Goal: Information Seeking & Learning: Learn about a topic

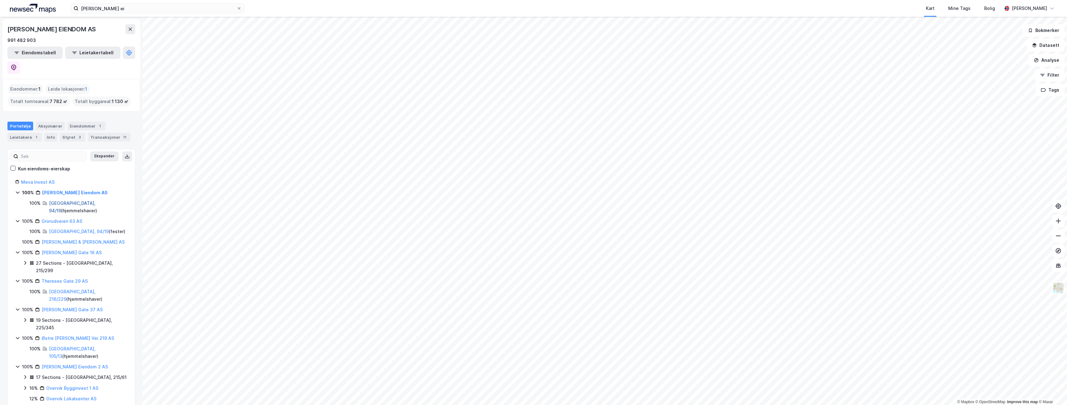
click at [58, 200] on link "[GEOGRAPHIC_DATA], 94/19" at bounding box center [72, 206] width 47 height 13
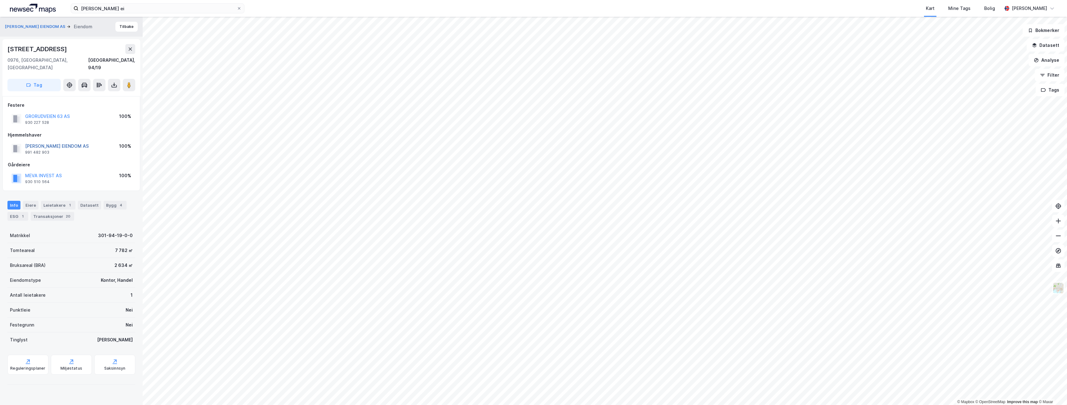
click at [0, 0] on button "[PERSON_NAME] EIENDOM AS" at bounding box center [0, 0] width 0 height 0
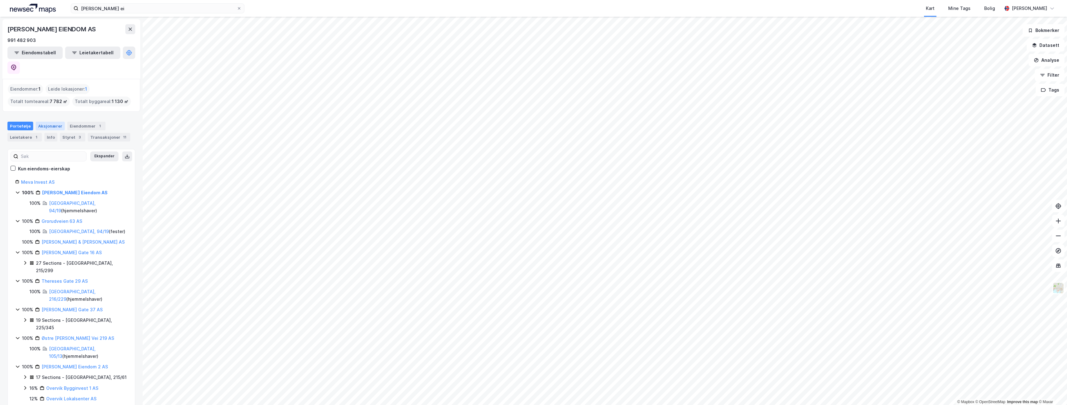
click at [47, 122] on div "Aksjonærer" at bounding box center [50, 126] width 29 height 9
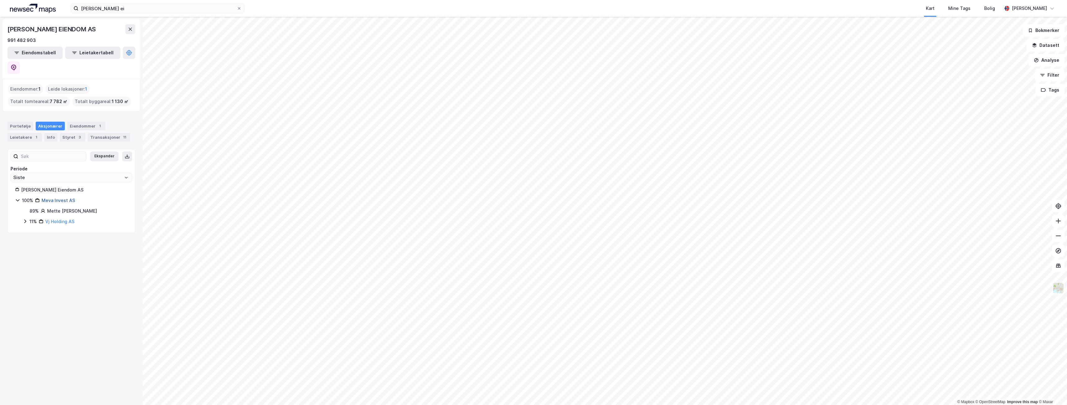
click at [59, 198] on link "Meva Invest AS" at bounding box center [58, 200] width 33 height 5
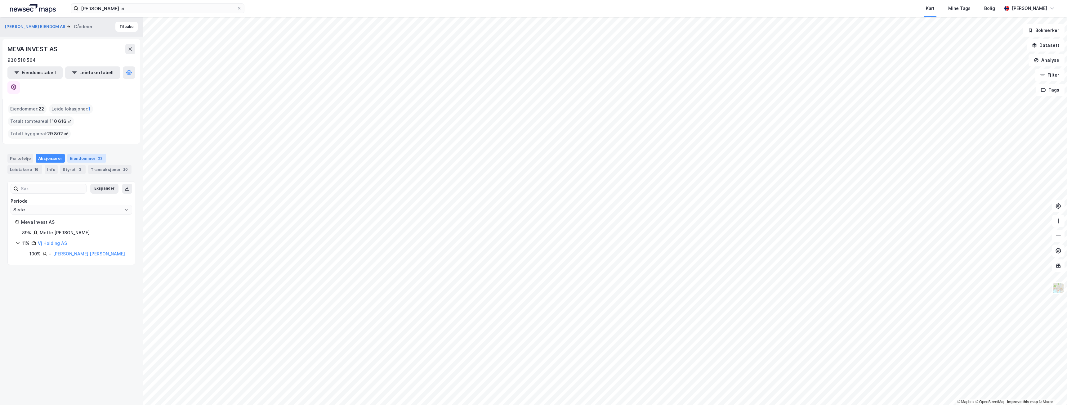
click at [77, 154] on div "Eiendommer 22" at bounding box center [86, 158] width 39 height 9
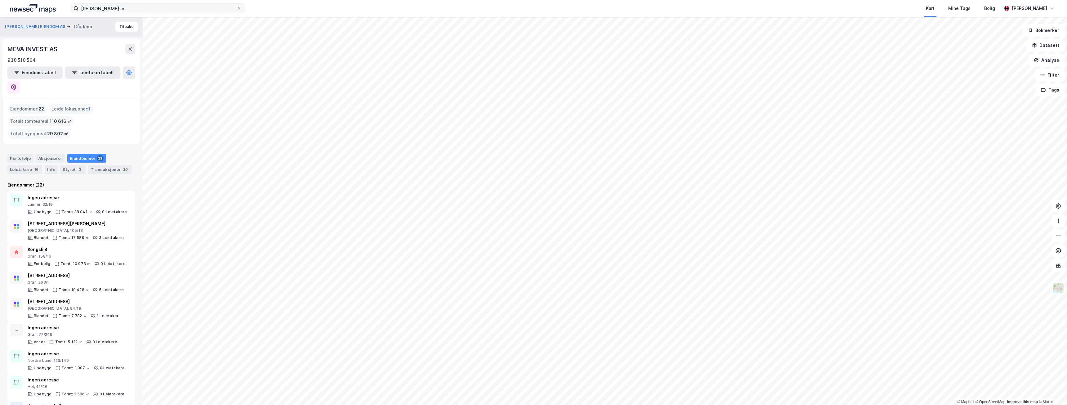
click at [190, 13] on label "[PERSON_NAME] ei" at bounding box center [158, 8] width 174 height 10
click at [190, 13] on input "[PERSON_NAME] ei" at bounding box center [157, 8] width 158 height 9
type input "[PERSON_NAME] ei"
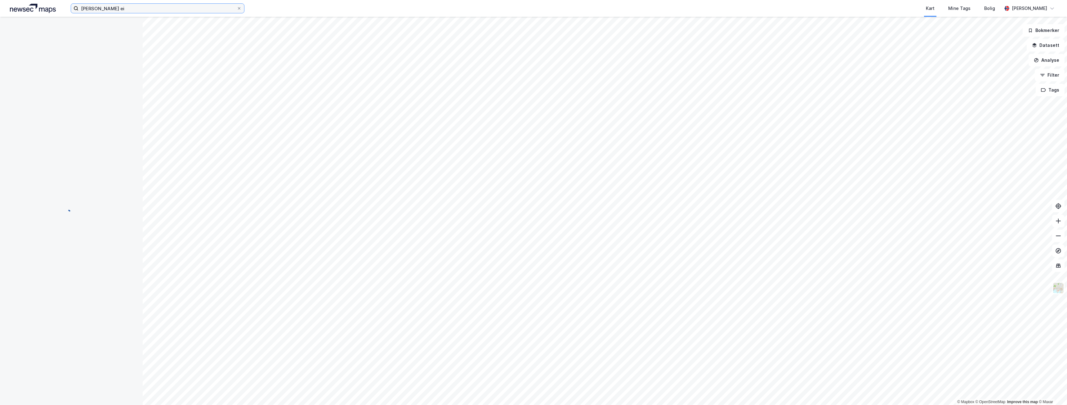
click at [122, 12] on input "[PERSON_NAME] ei" at bounding box center [157, 8] width 158 height 9
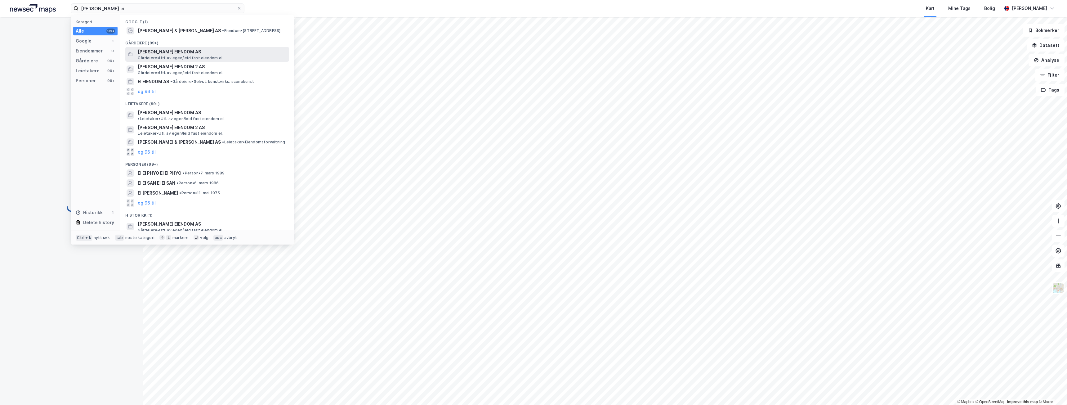
click at [168, 52] on span "[PERSON_NAME] EIENDOM AS" at bounding box center [212, 51] width 149 height 7
click at [132, 8] on input "[PERSON_NAME] ei" at bounding box center [157, 8] width 158 height 9
click at [156, 27] on span "[PERSON_NAME] & [PERSON_NAME] AS" at bounding box center [179, 30] width 83 height 7
click at [122, 11] on input "[PERSON_NAME] ei" at bounding box center [157, 8] width 158 height 9
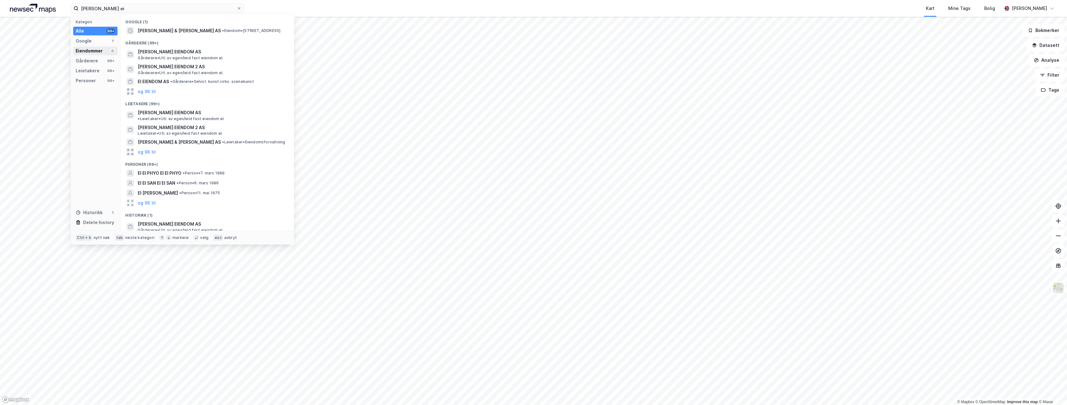
click at [94, 52] on div "Eiendommer" at bounding box center [89, 50] width 27 height 7
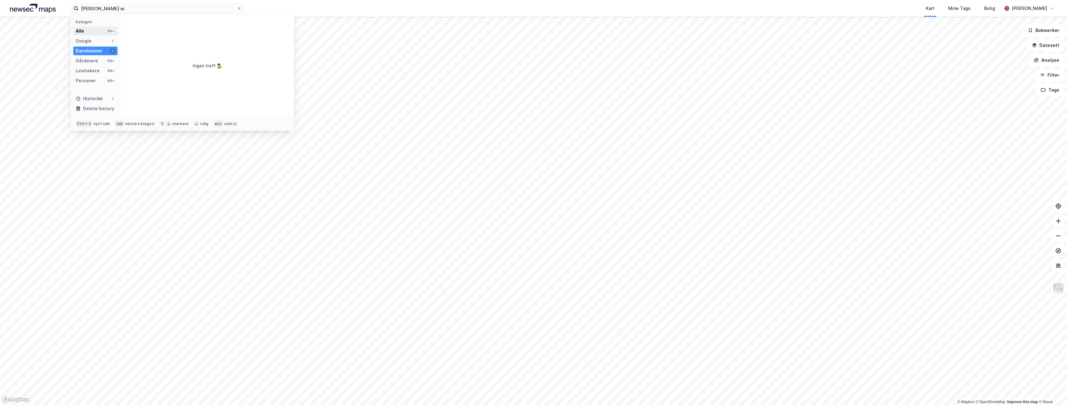
click at [88, 30] on div "Alle 99+" at bounding box center [95, 31] width 44 height 9
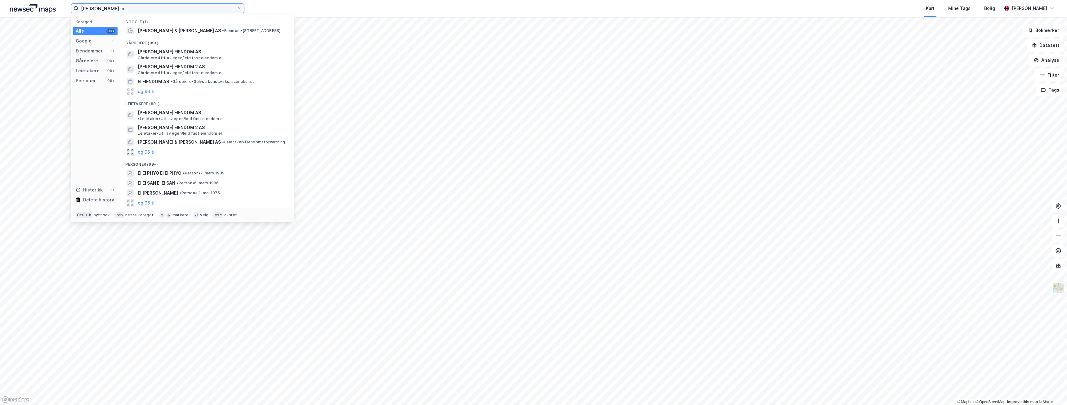
drag, startPoint x: 119, startPoint y: 5, endPoint x: 114, endPoint y: 6, distance: 4.7
click at [114, 6] on input "[PERSON_NAME] ei" at bounding box center [157, 8] width 158 height 9
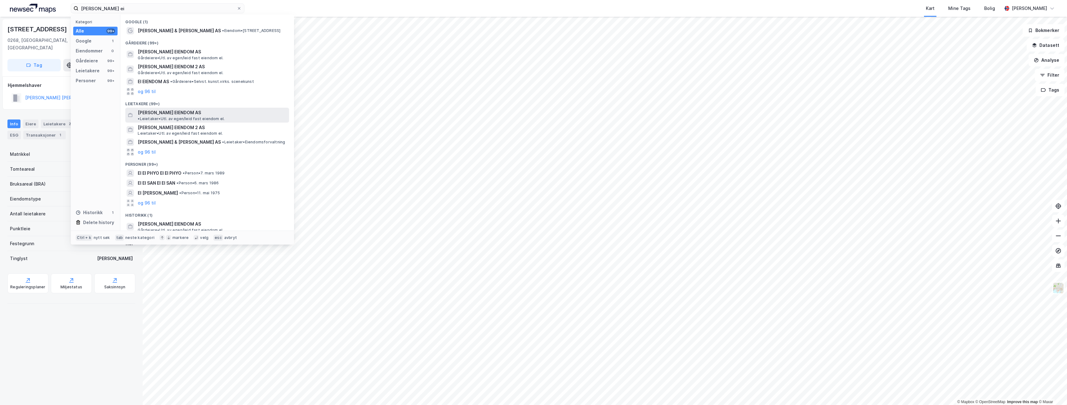
click at [146, 116] on div "[PERSON_NAME] EIENDOM AS • Leietaker • Utl. av egen/[PERSON_NAME] fast eiendom …" at bounding box center [207, 115] width 164 height 15
